Goal: Obtain resource: Download file/media

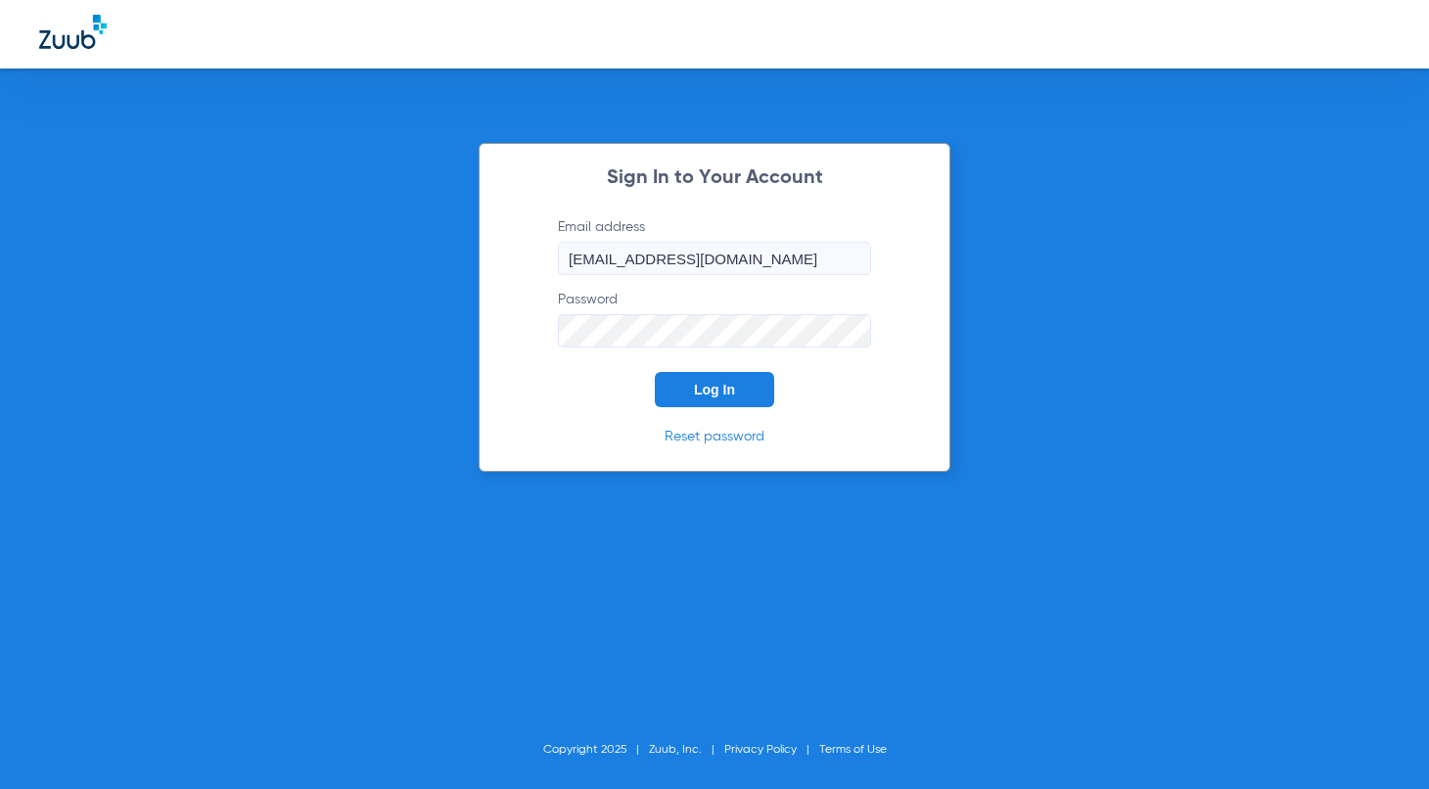
click at [698, 383] on span "Log In" at bounding box center [714, 390] width 41 height 16
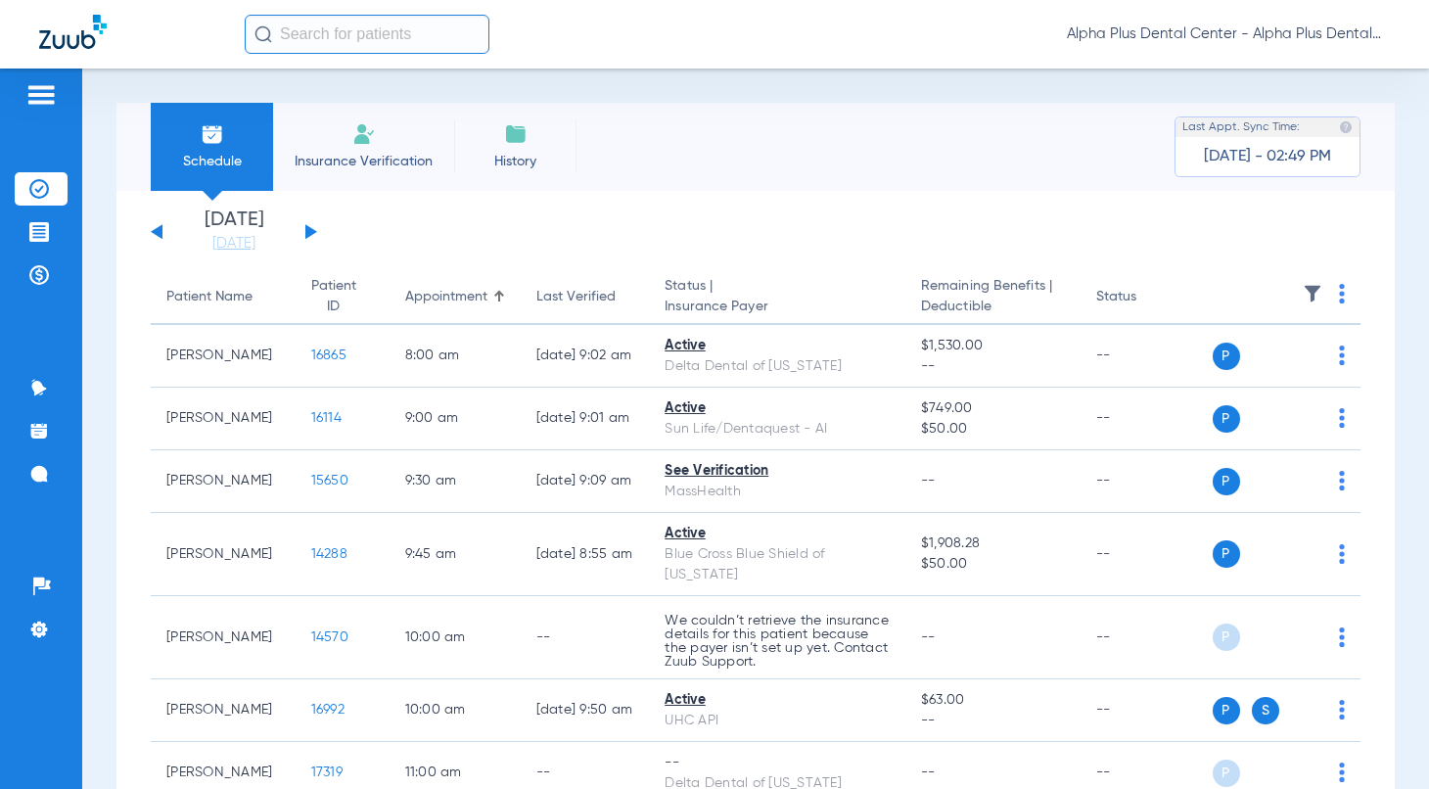
click at [310, 229] on button at bounding box center [311, 231] width 12 height 15
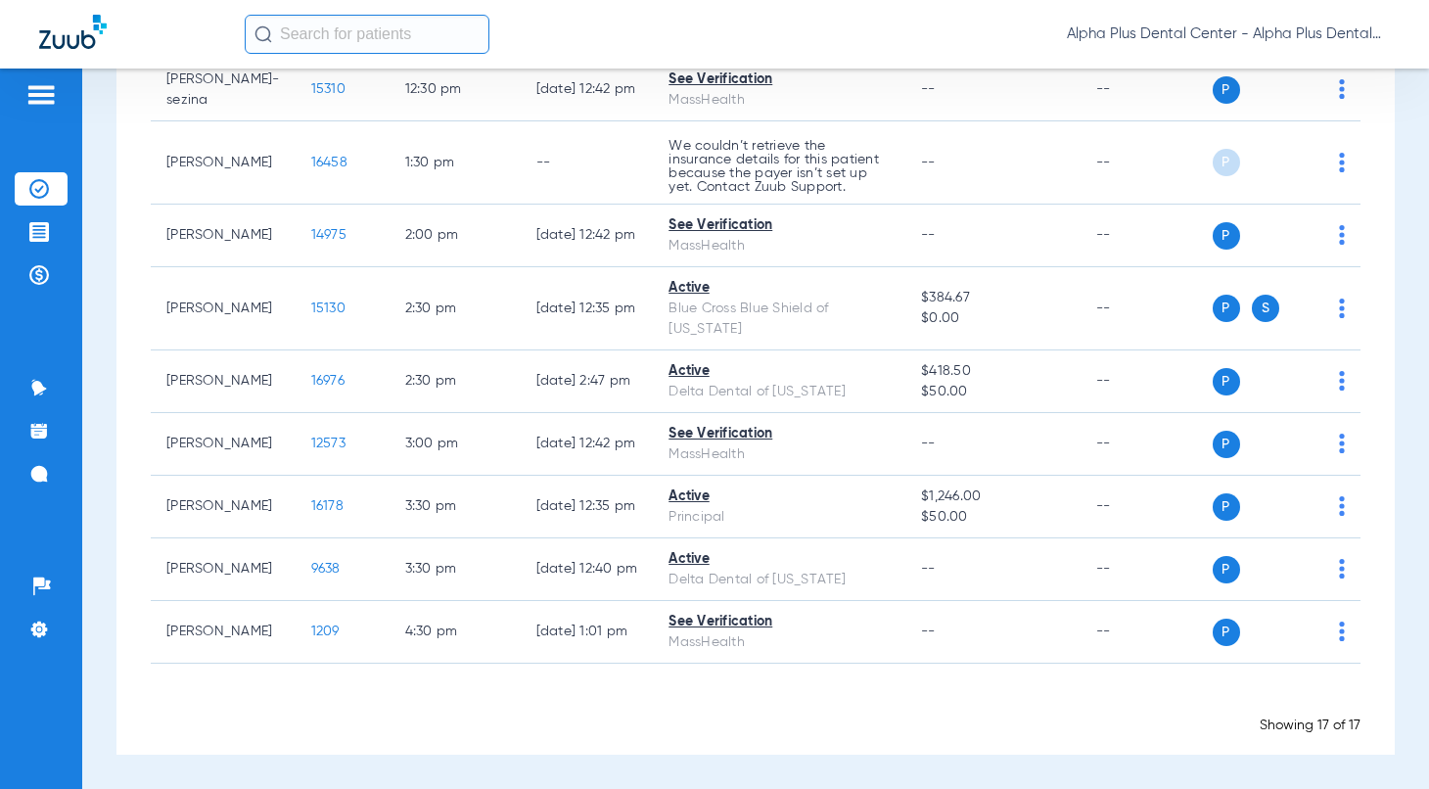
scroll to position [707, 0]
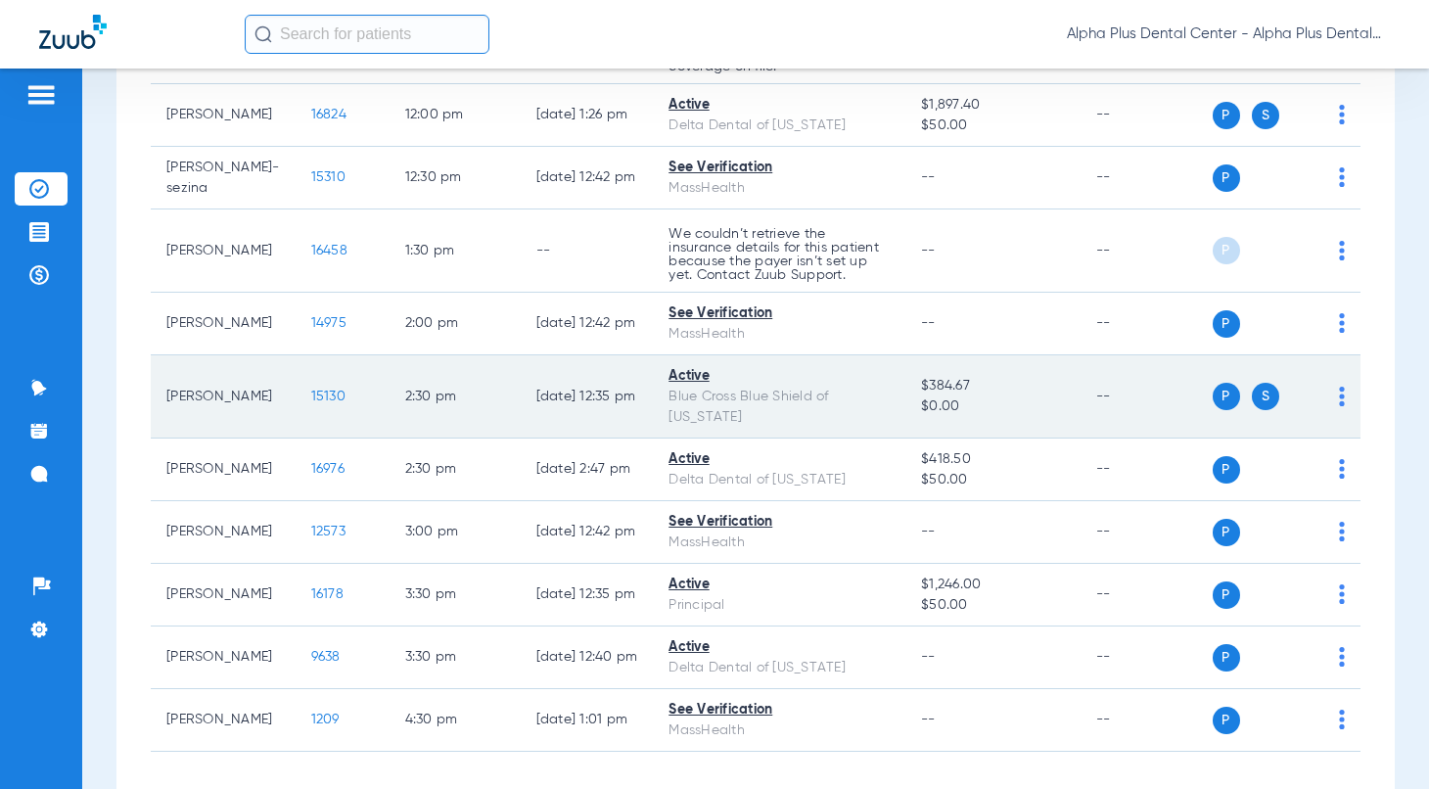
click at [311, 403] on span "15130" at bounding box center [328, 397] width 34 height 14
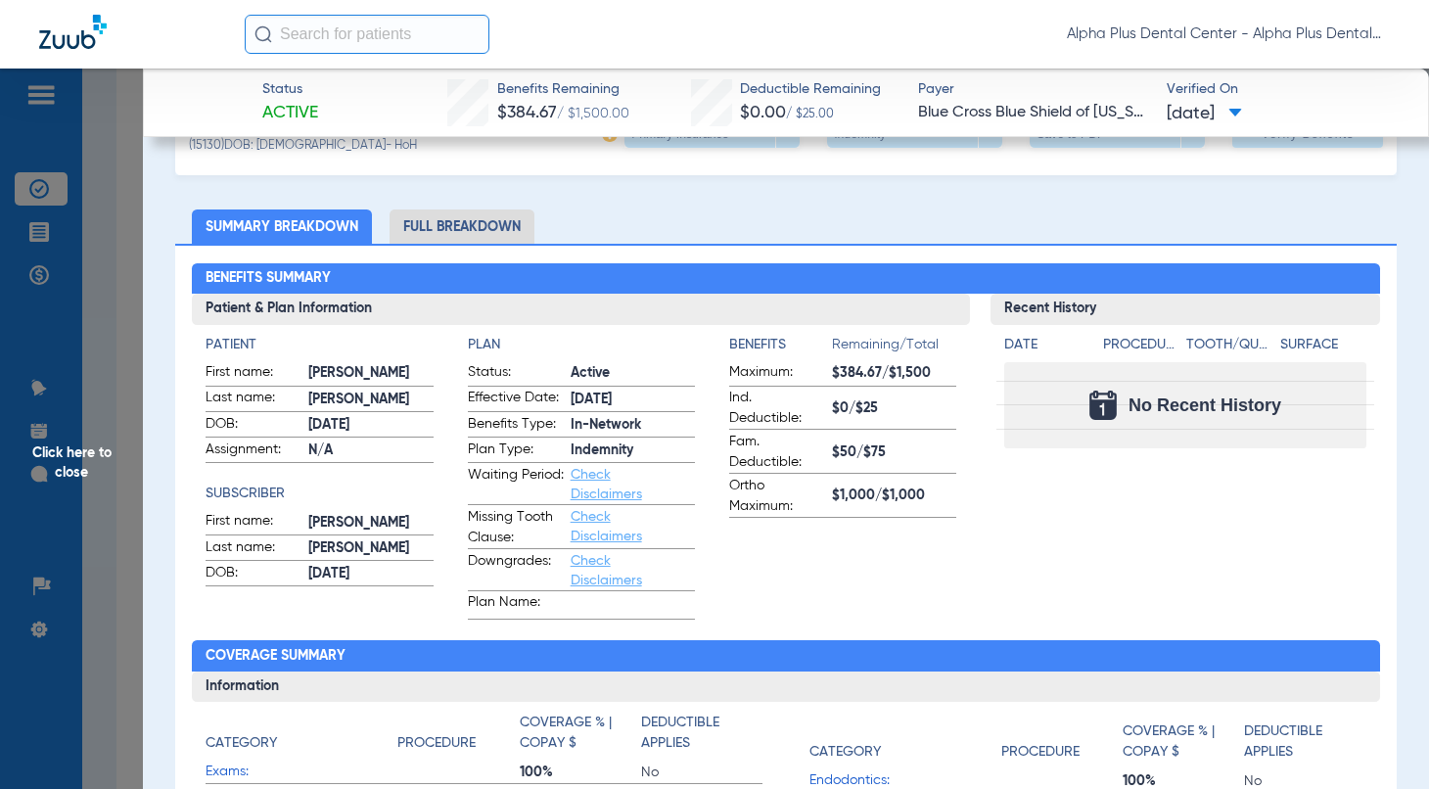
scroll to position [0, 0]
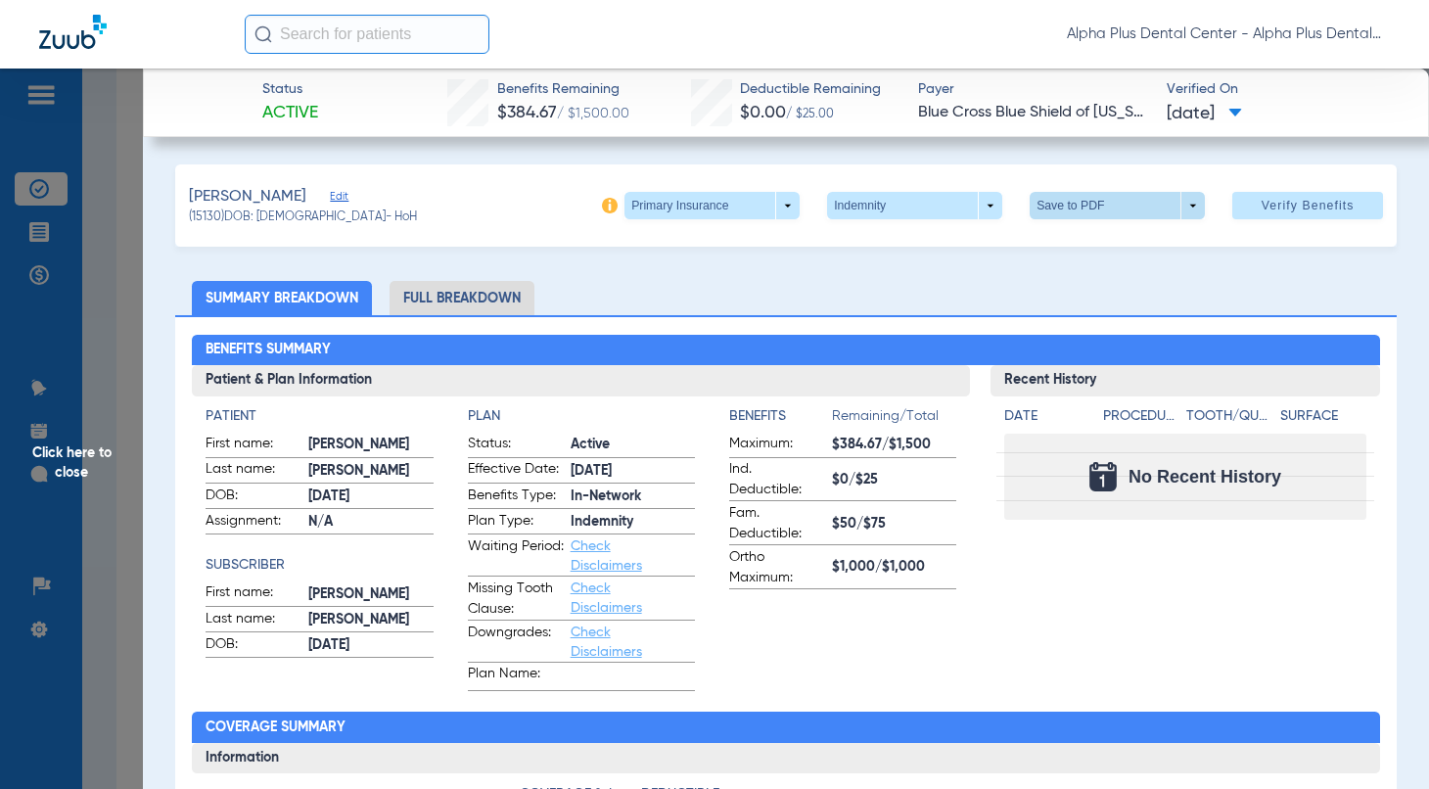
click at [1116, 206] on span at bounding box center [1117, 205] width 47 height 47
click at [1080, 248] on span "Save to PDF" at bounding box center [1108, 245] width 77 height 14
click at [88, 450] on span "Click here to close" at bounding box center [71, 463] width 143 height 789
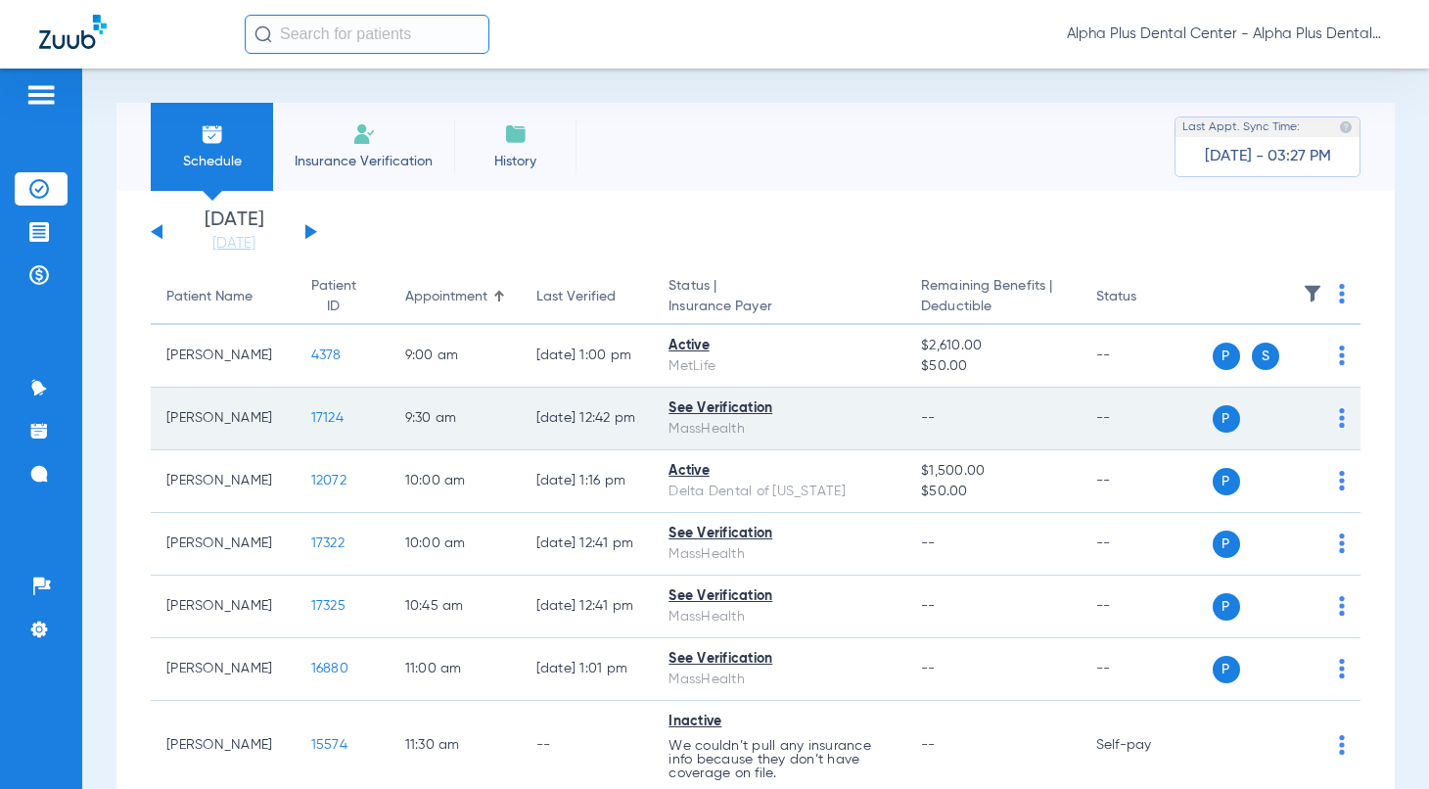
click at [311, 417] on span "17124" at bounding box center [327, 418] width 32 height 14
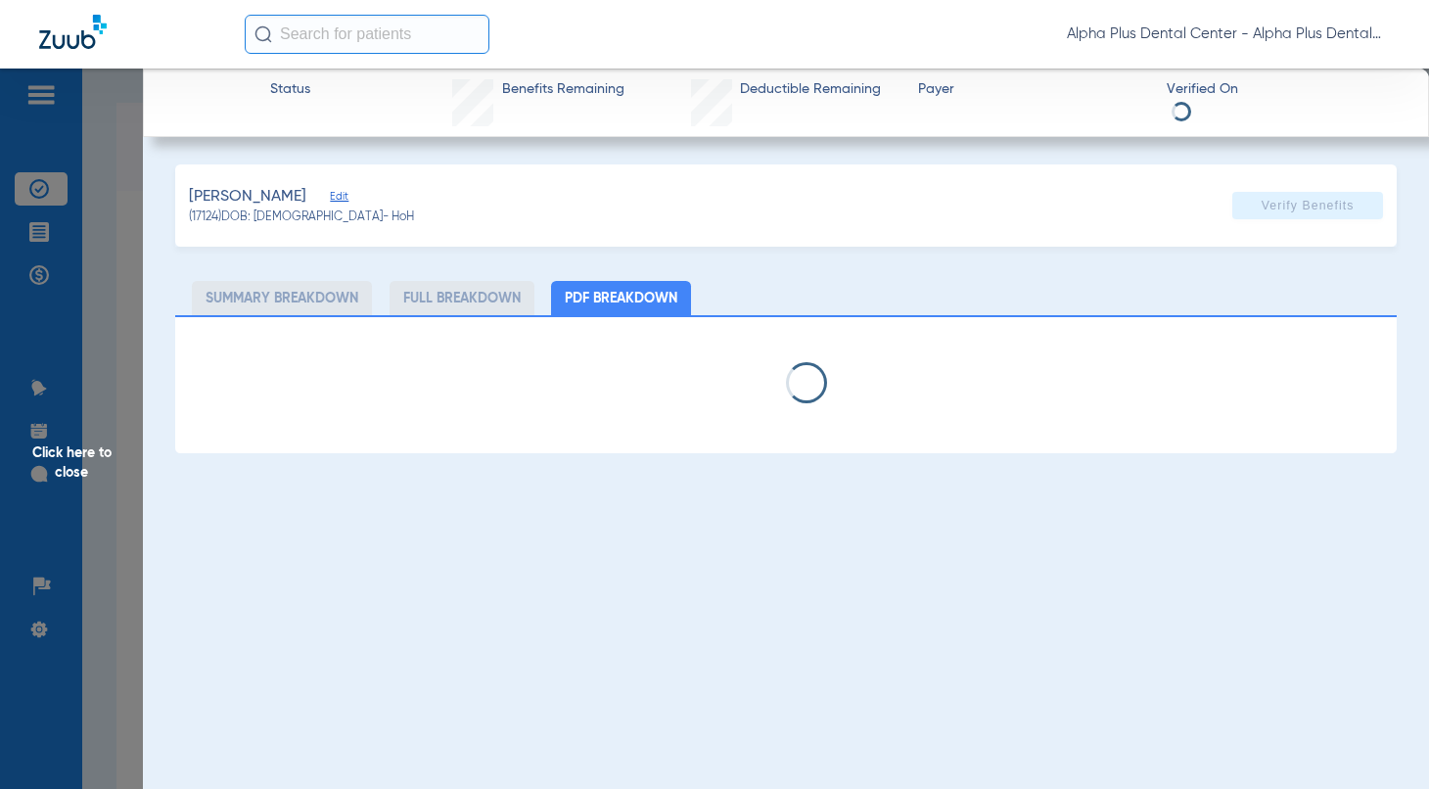
select select "page-width"
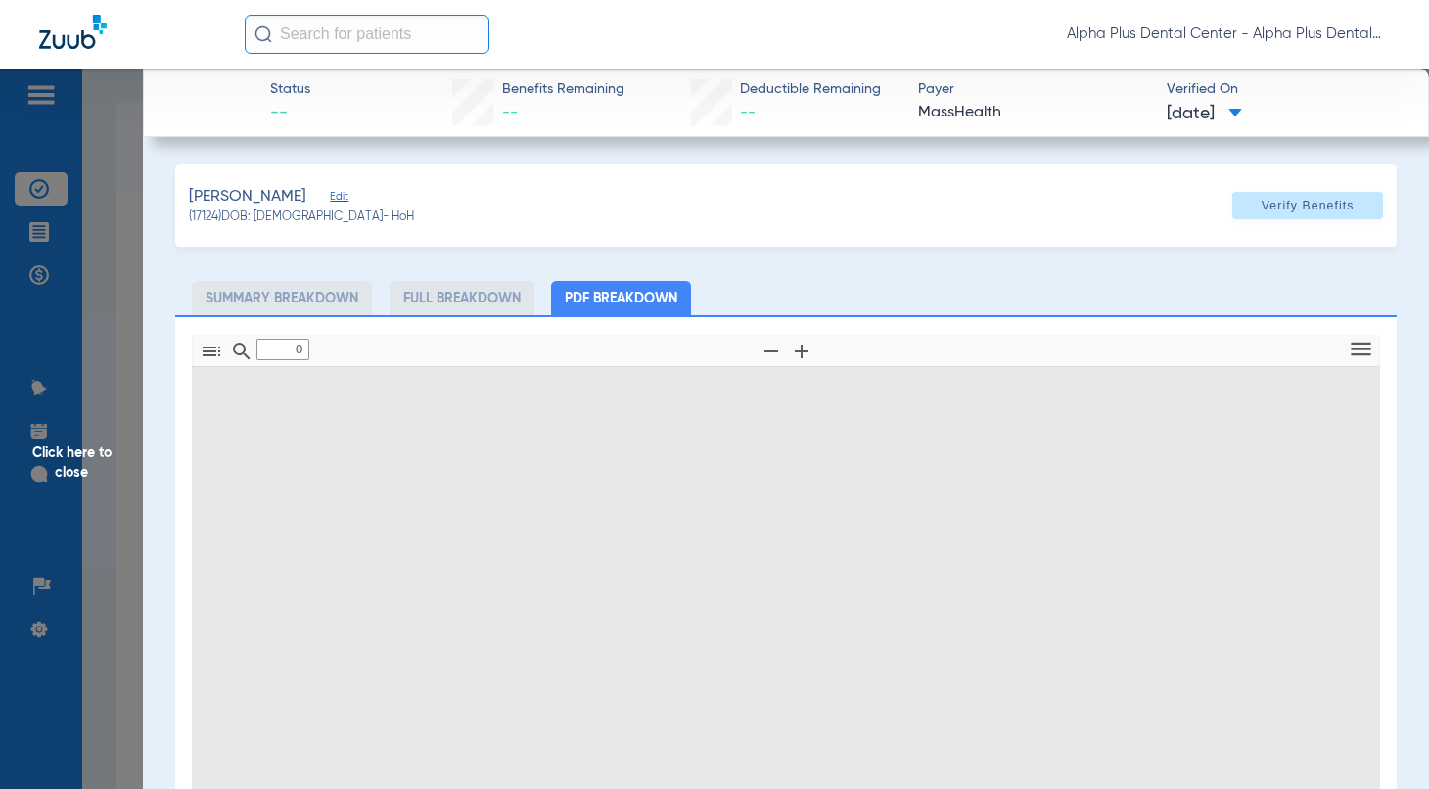
type input "1"
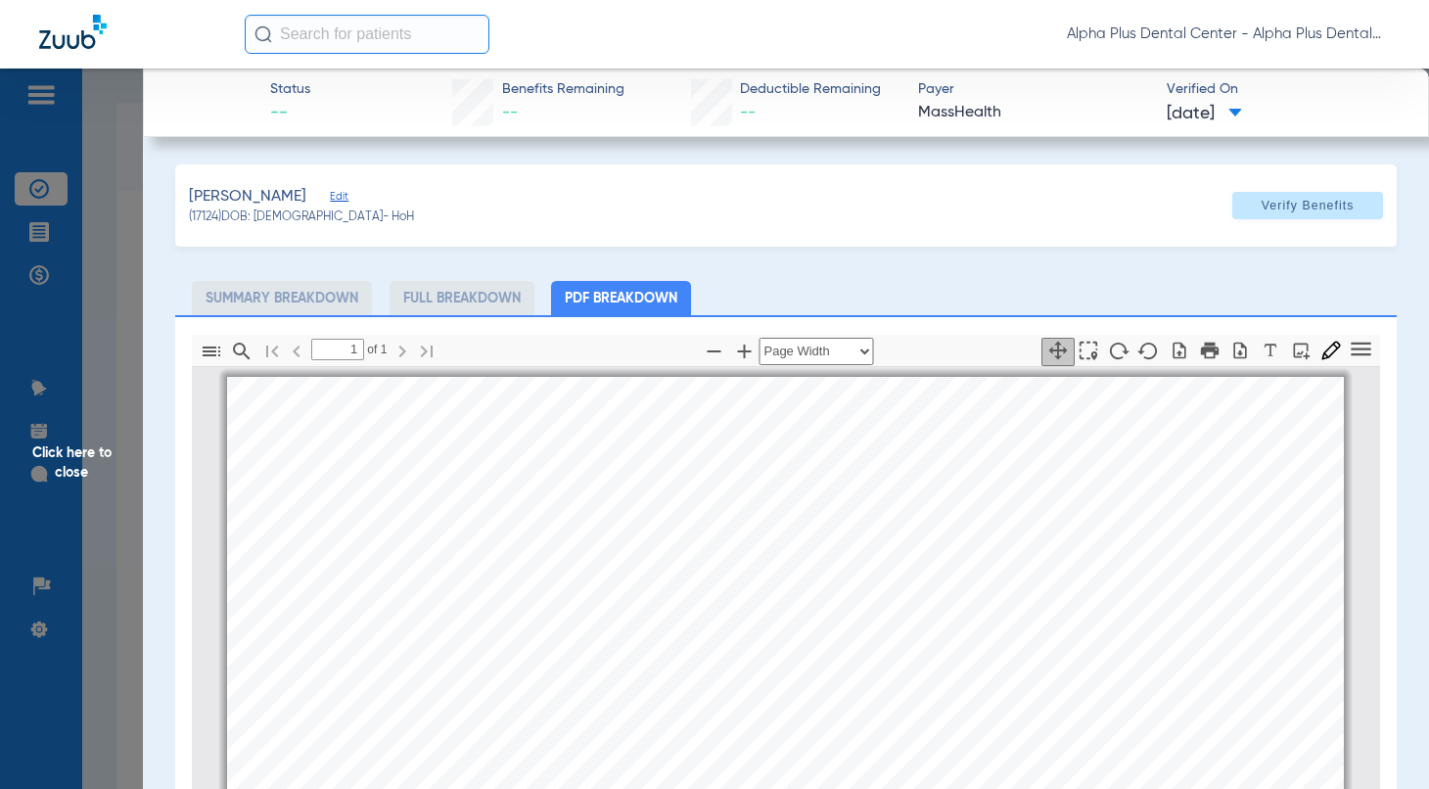
scroll to position [10, 0]
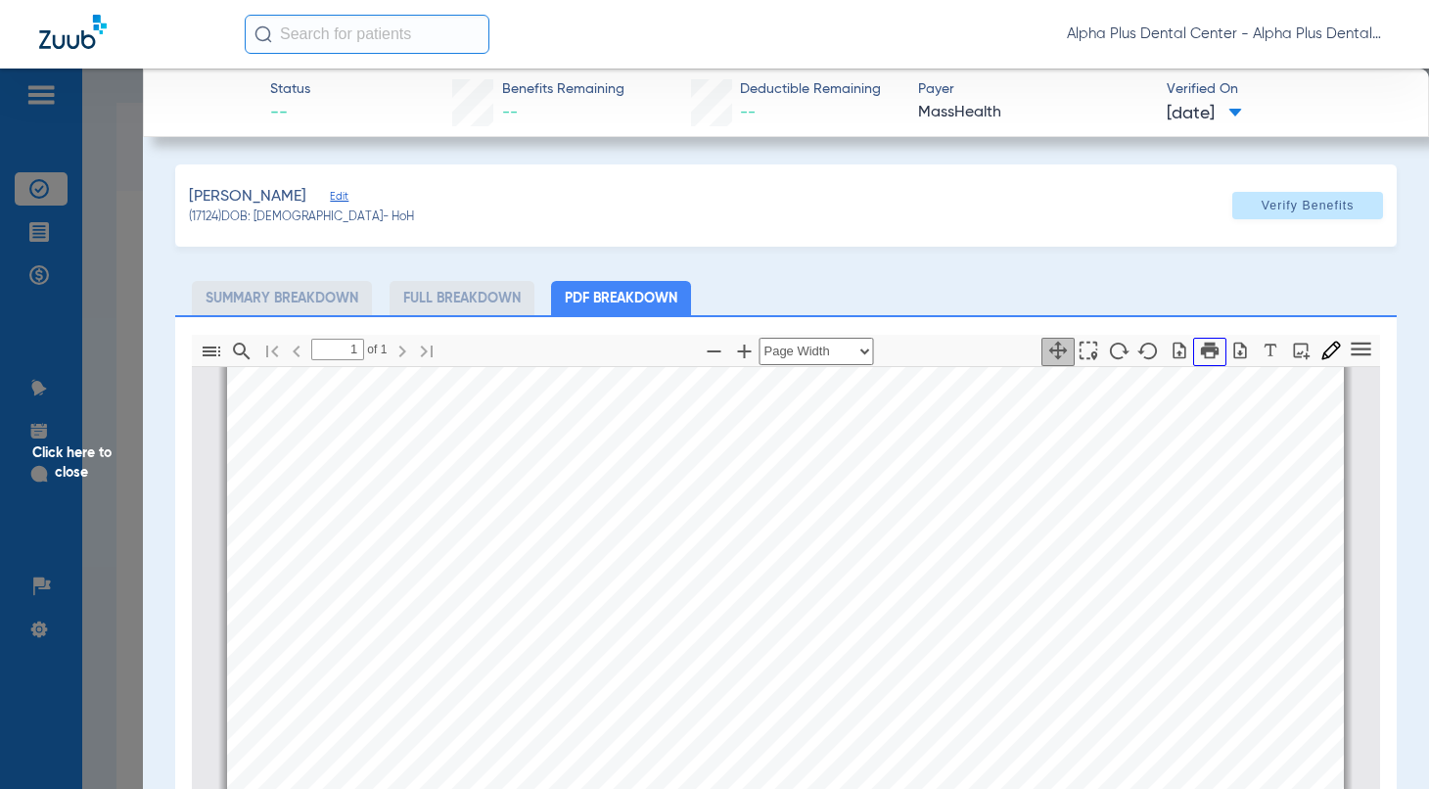
click at [1199, 352] on icon "button" at bounding box center [1210, 351] width 22 height 22
click at [70, 461] on span "Click here to close" at bounding box center [71, 463] width 143 height 789
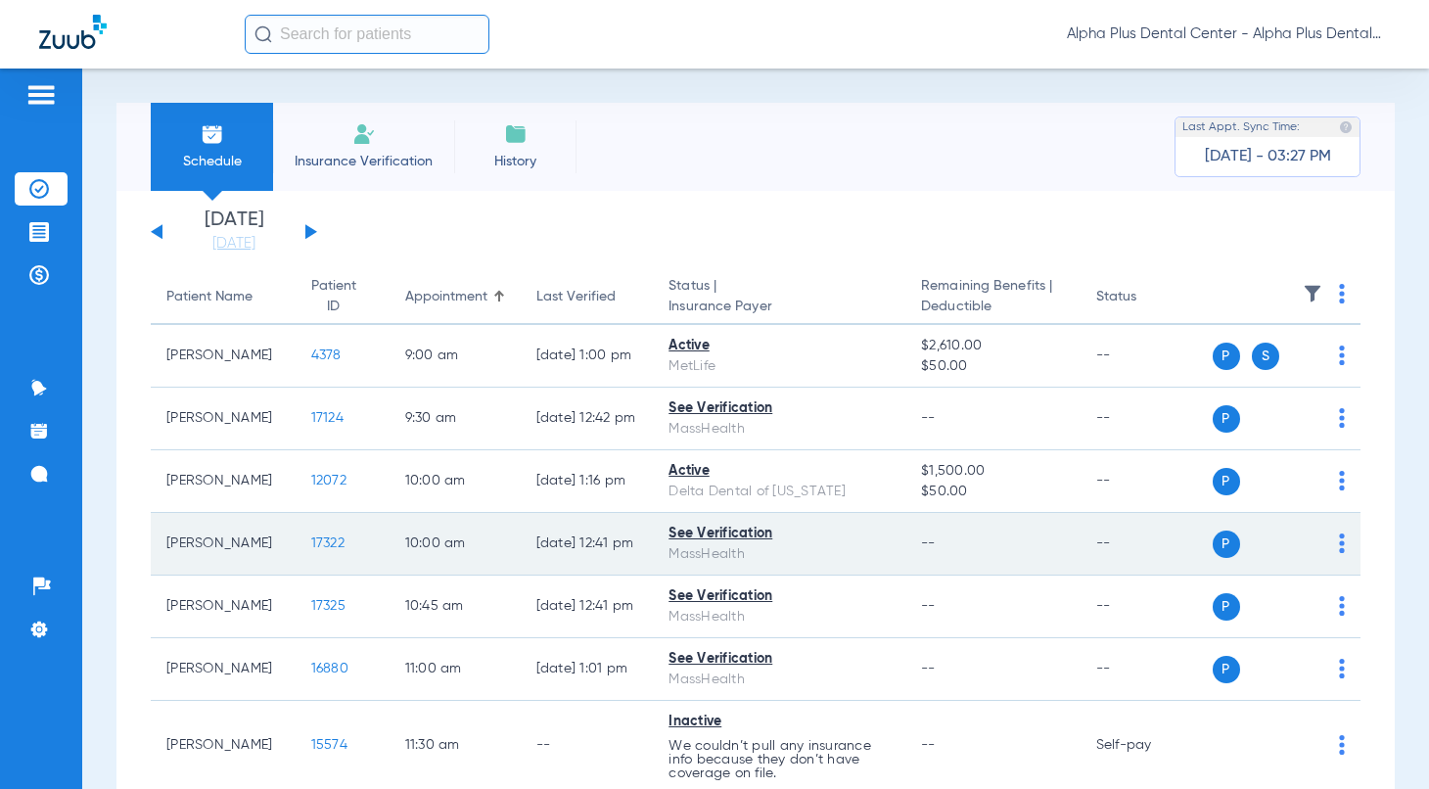
click at [311, 536] on span "17322" at bounding box center [327, 543] width 33 height 14
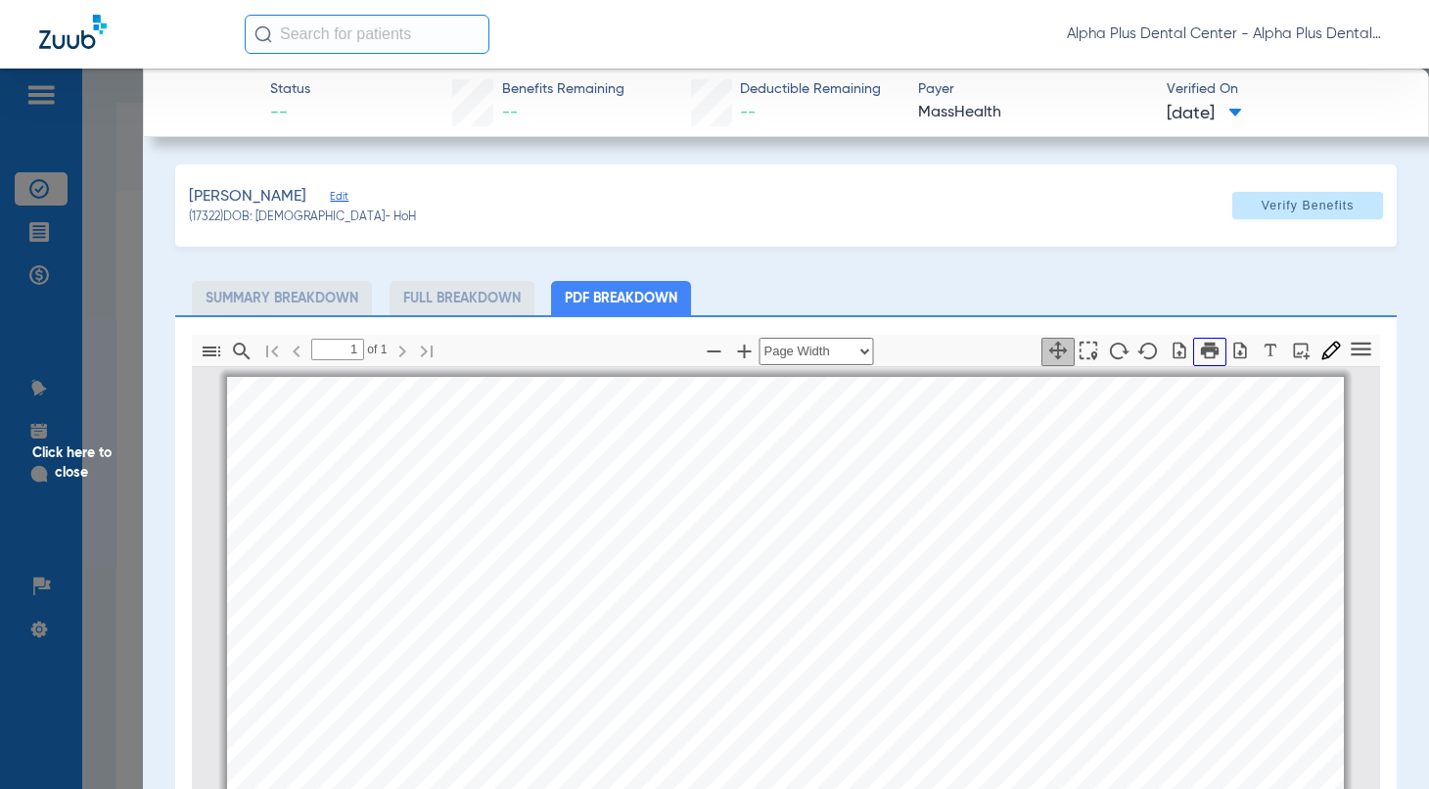
click at [1199, 347] on icon "button" at bounding box center [1210, 351] width 22 height 22
click at [88, 451] on span "Click here to close" at bounding box center [71, 463] width 143 height 789
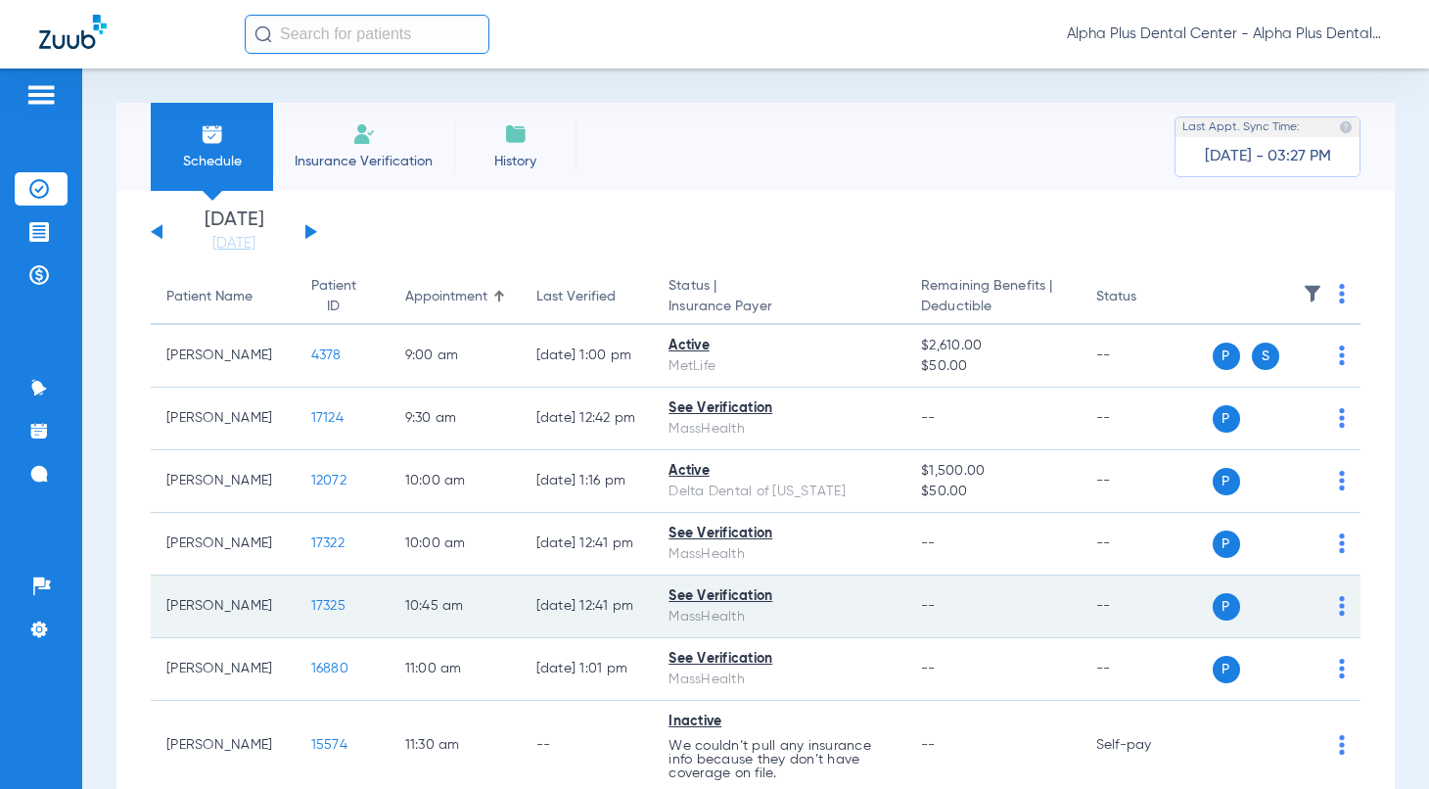
click at [311, 599] on span "17325" at bounding box center [328, 606] width 34 height 14
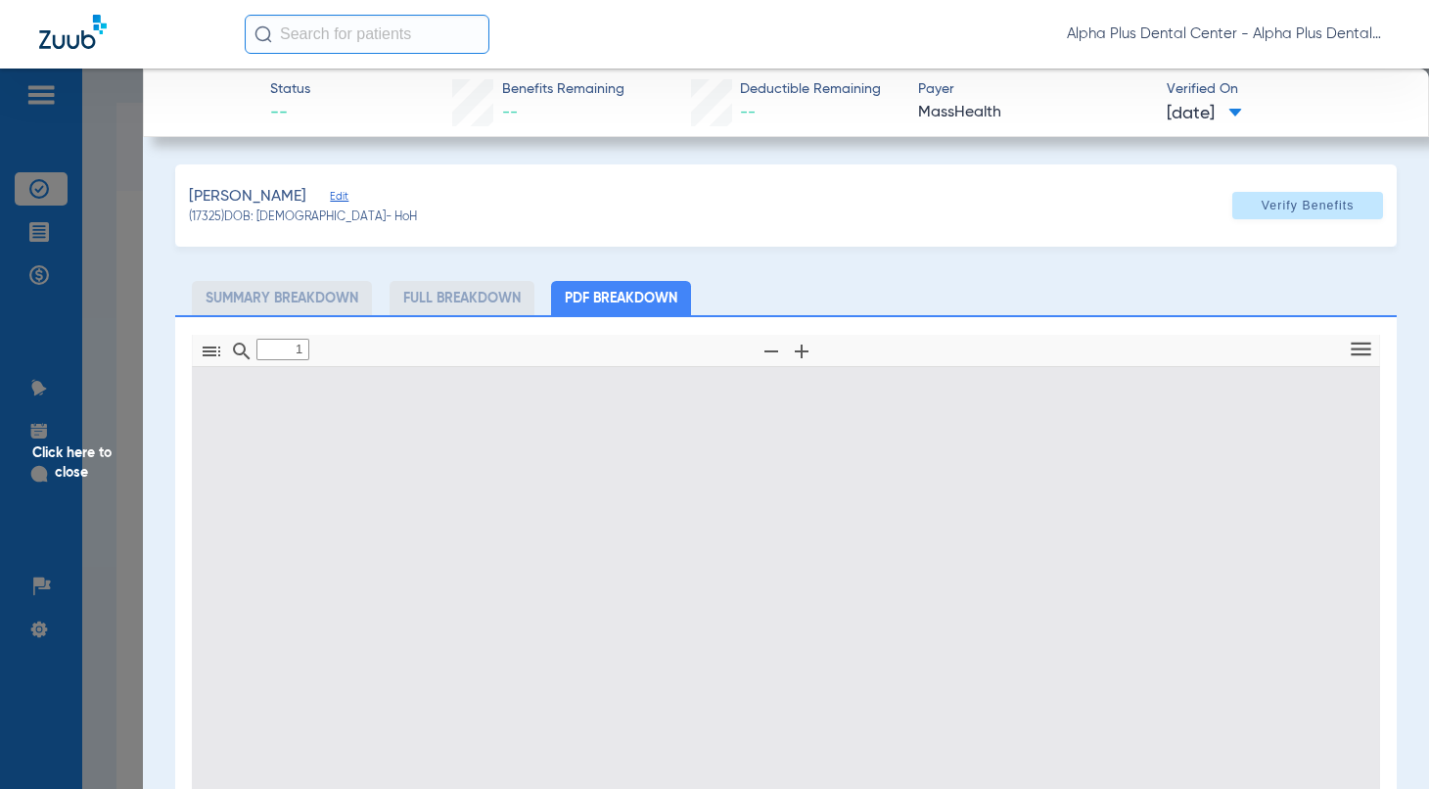
type input "0"
select select "page-width"
type input "1"
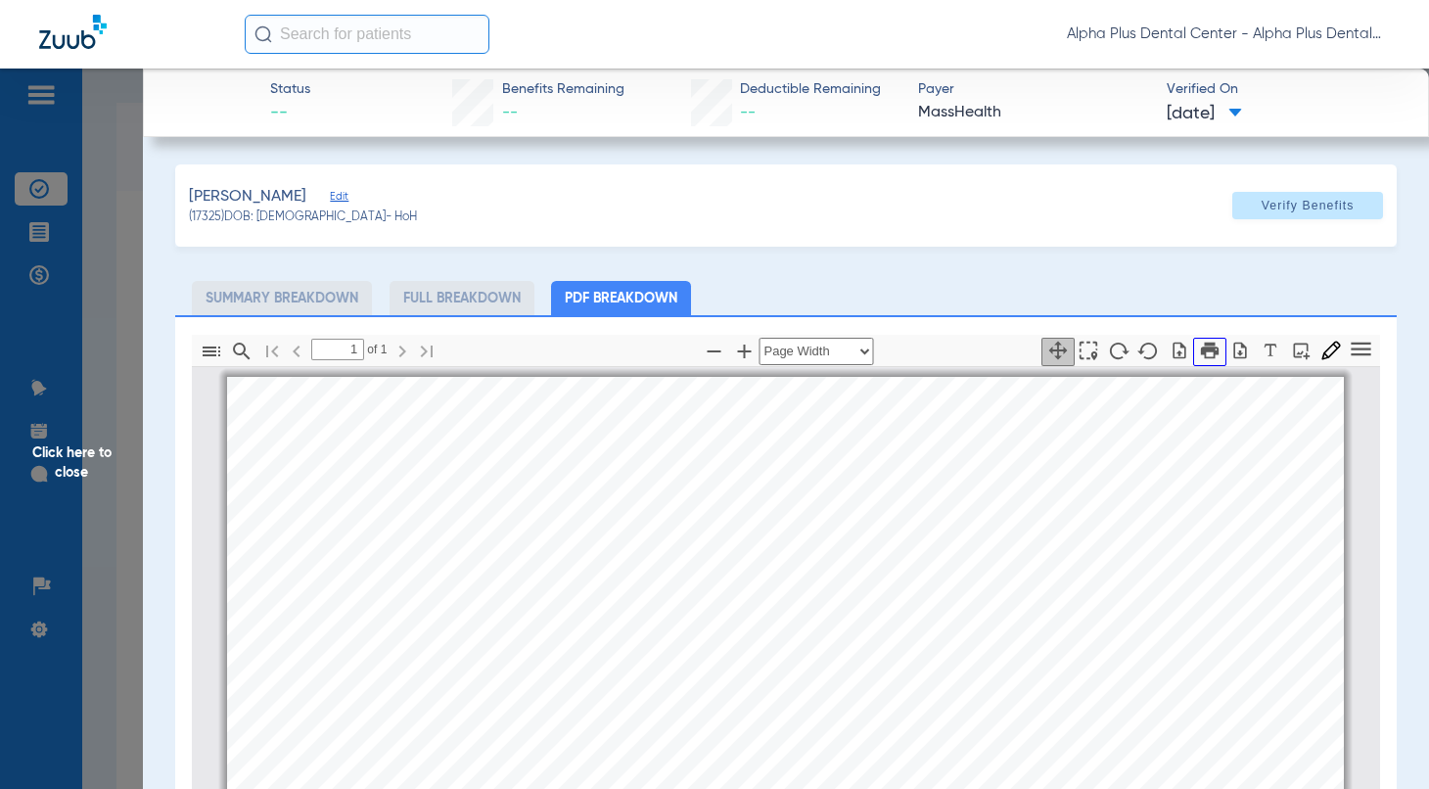
click at [1200, 355] on icon "button" at bounding box center [1209, 350] width 18 height 17
drag, startPoint x: 69, startPoint y: 471, endPoint x: 40, endPoint y: 467, distance: 28.7
click at [69, 470] on span "Click here to close" at bounding box center [71, 463] width 143 height 789
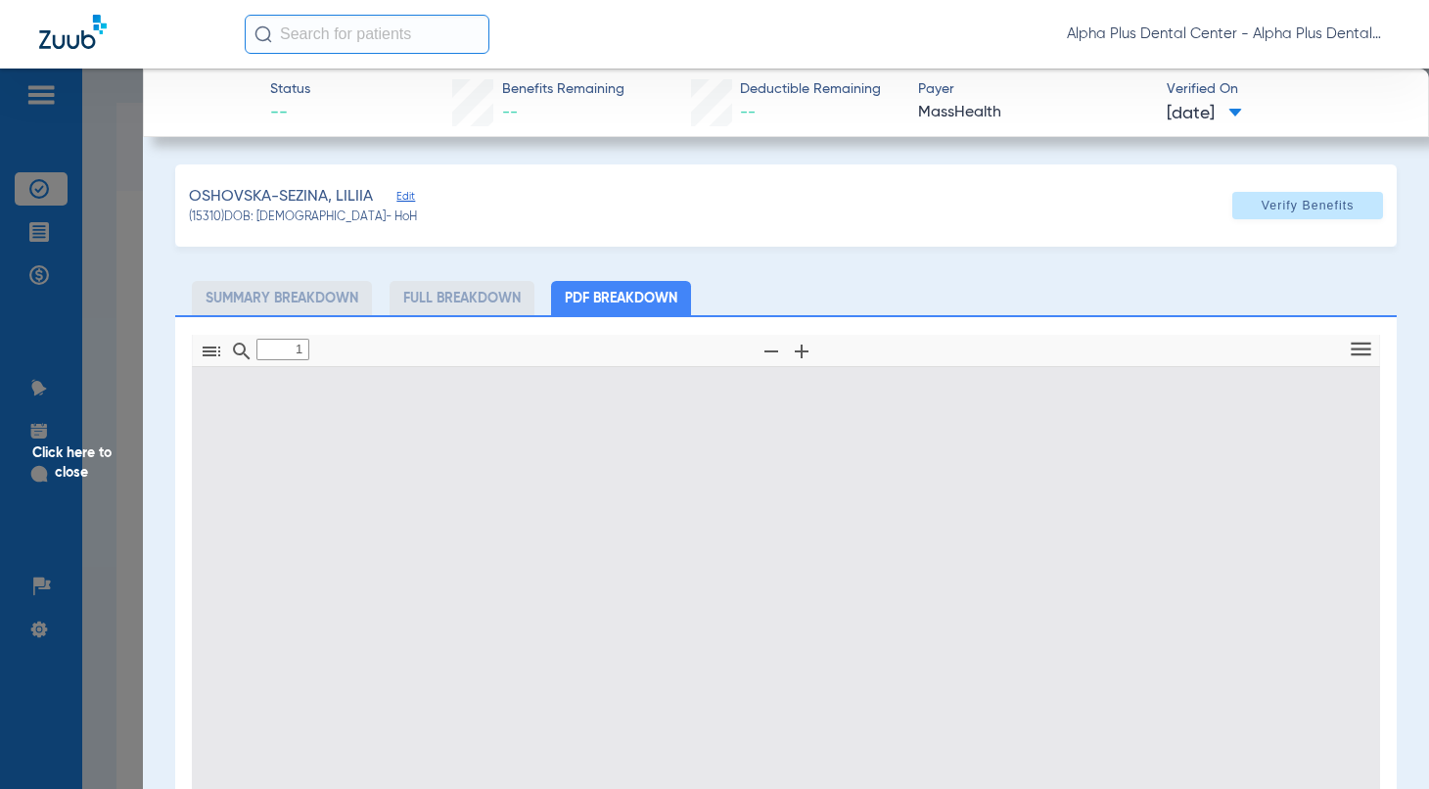
type input "0"
select select "page-width"
type input "1"
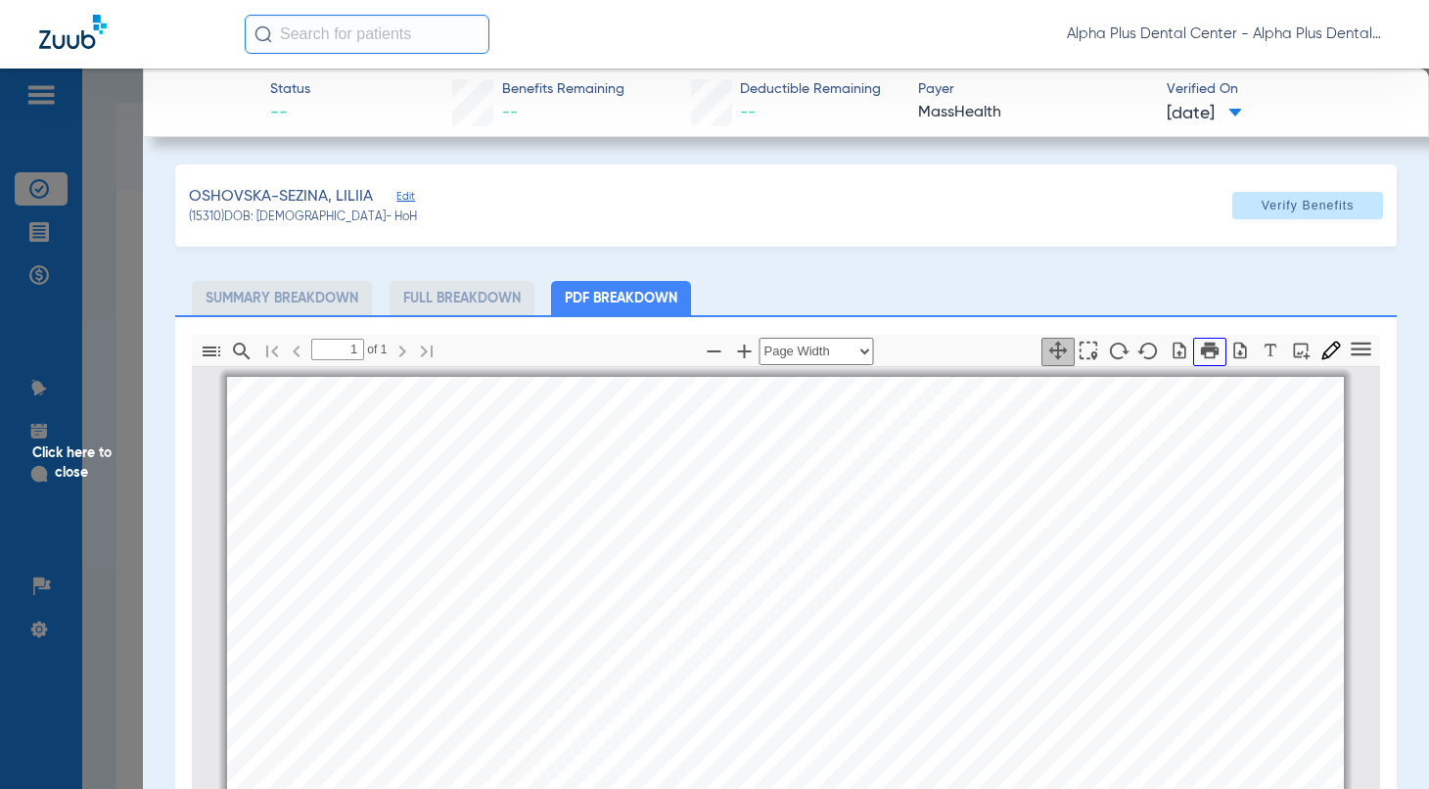
click at [1199, 350] on icon "button" at bounding box center [1210, 351] width 22 height 22
click at [72, 441] on span "Click here to close" at bounding box center [71, 463] width 143 height 789
